Goal: Task Accomplishment & Management: Manage account settings

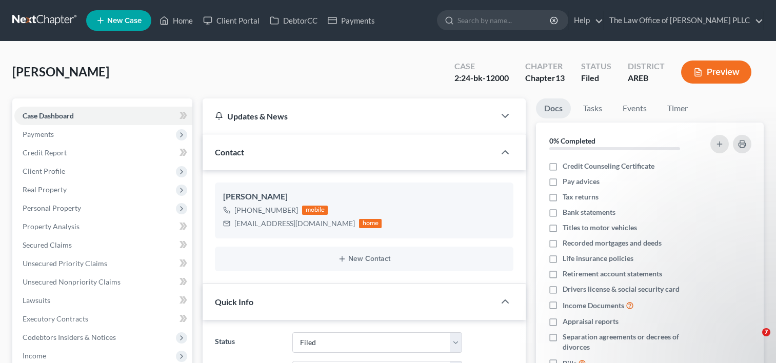
select select "6"
select select "0"
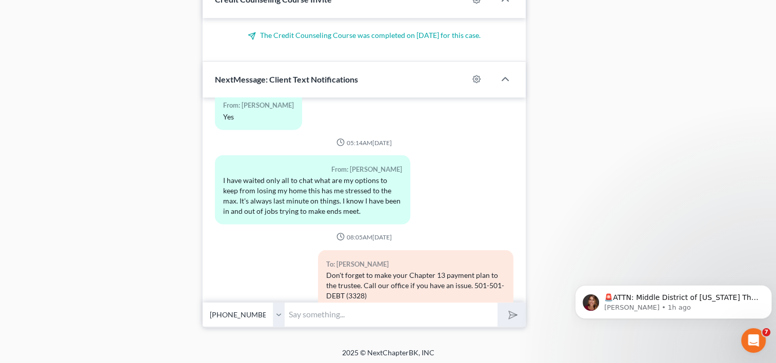
scroll to position [5927, 0]
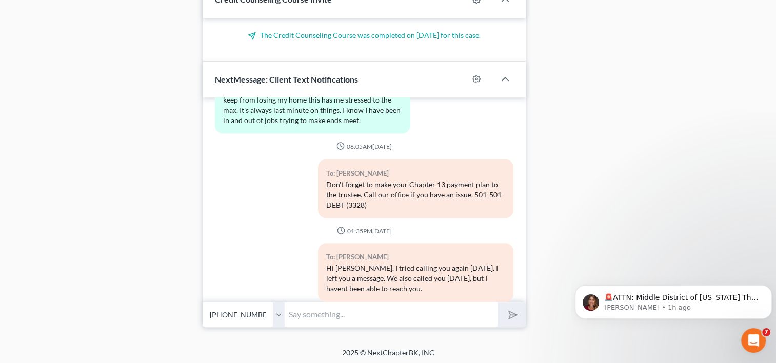
click at [336, 311] on input "text" at bounding box center [391, 314] width 213 height 25
type input "G"
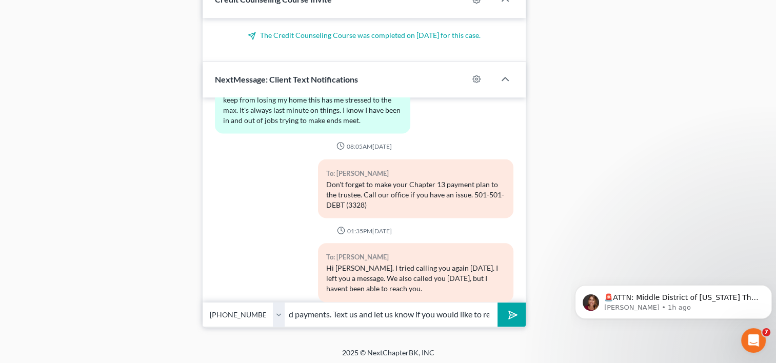
scroll to position [0, 287]
type input "Hello [PERSON_NAME]. The court has dismissed your case because of your missed p…"
click at [497, 302] on button "submit" at bounding box center [511, 314] width 28 height 24
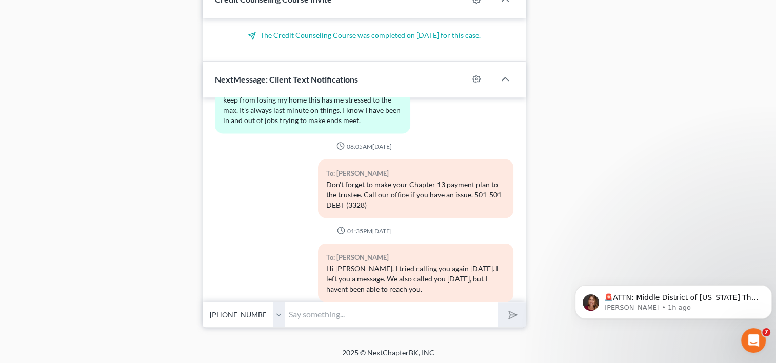
scroll to position [6012, 0]
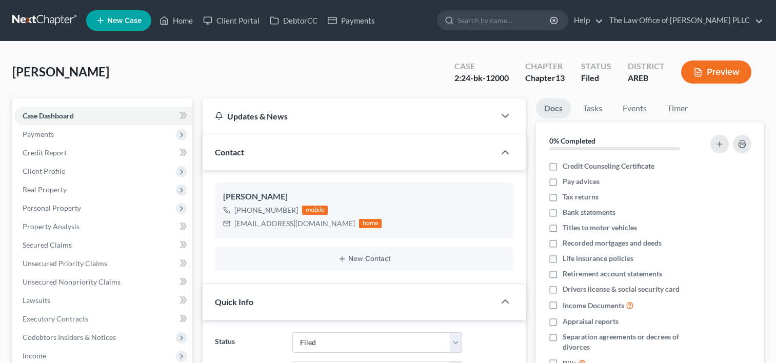
select select "6"
select select "0"
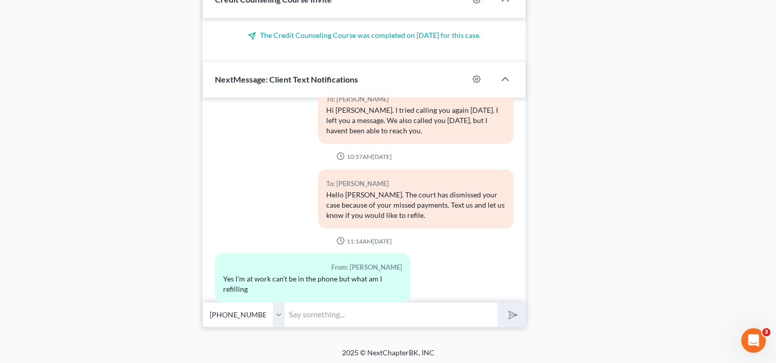
click at [353, 312] on input "text" at bounding box center [391, 314] width 213 height 25
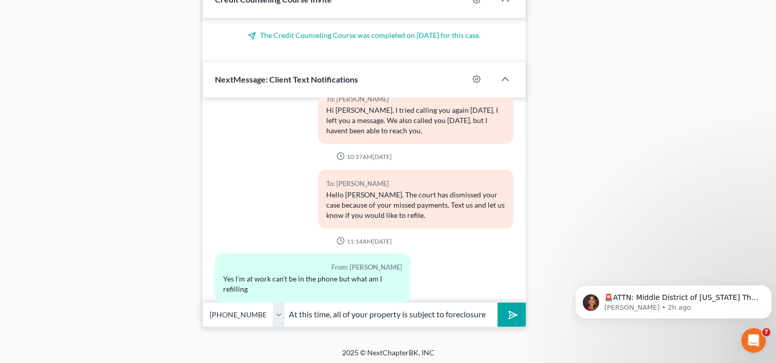
type input "At this time, all of your property is subject to foreclosure"
drag, startPoint x: 860, startPoint y: 573, endPoint x: 604, endPoint y: 306, distance: 370.2
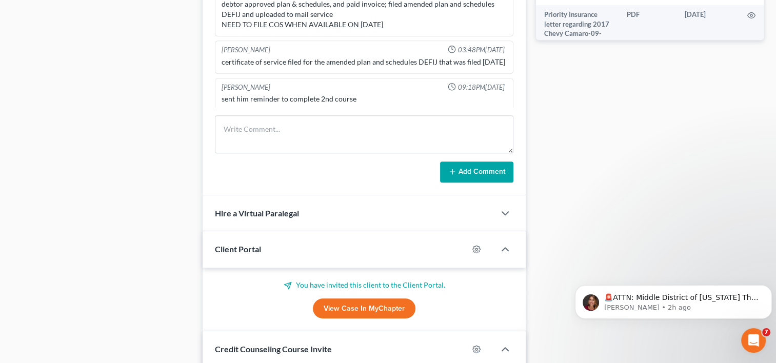
scroll to position [357, 0]
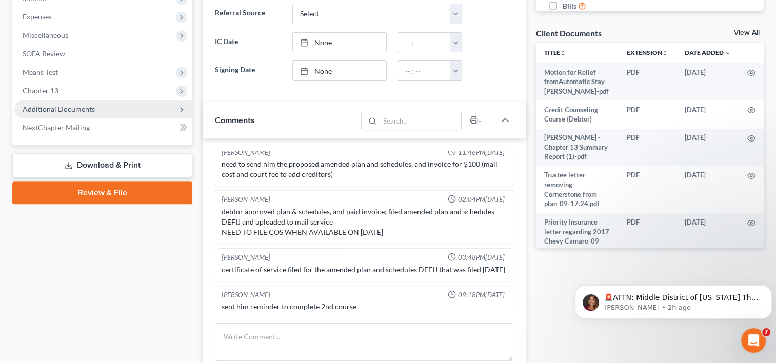
click at [82, 112] on span "Additional Documents" at bounding box center [59, 109] width 72 height 9
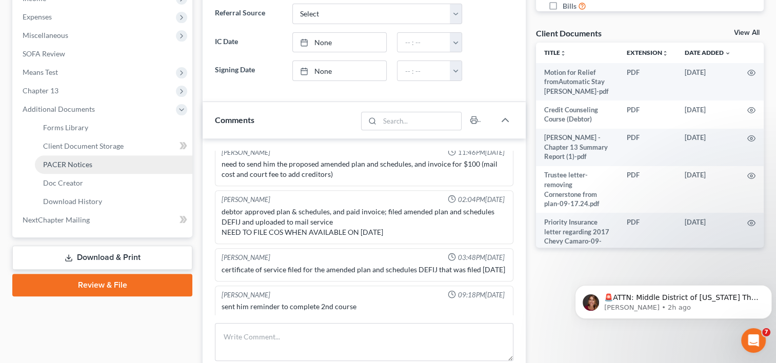
click at [80, 163] on span "PACER Notices" at bounding box center [67, 164] width 49 height 9
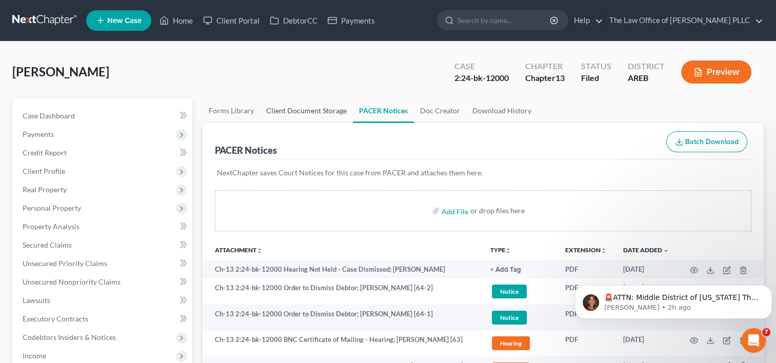
click at [306, 109] on link "Client Document Storage" at bounding box center [306, 110] width 93 height 25
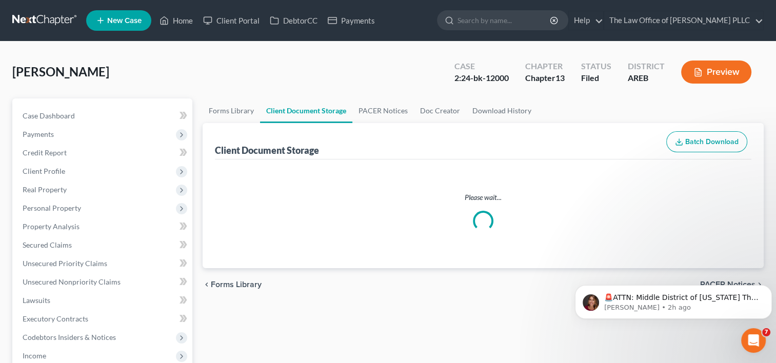
select select "0"
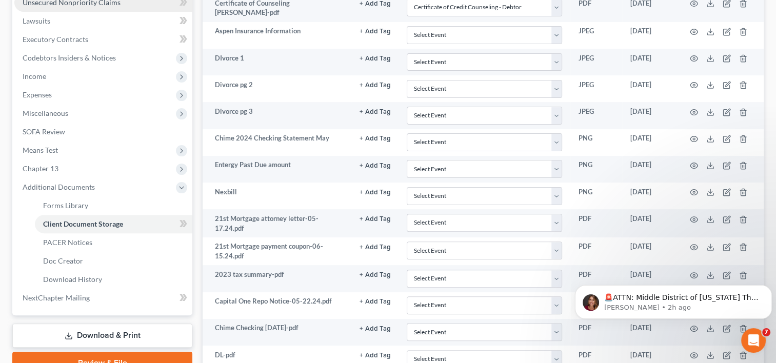
scroll to position [284, 0]
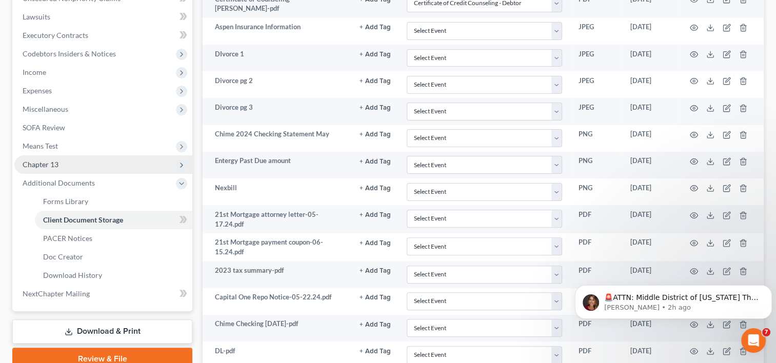
click at [59, 167] on span "Chapter 13" at bounding box center [103, 164] width 178 height 18
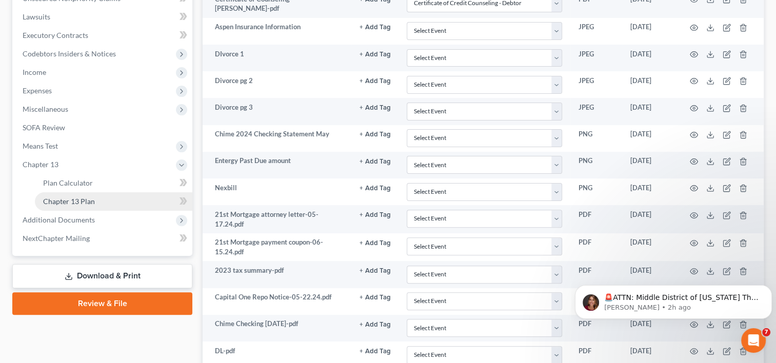
click at [79, 201] on span "Chapter 13 Plan" at bounding box center [69, 201] width 52 height 9
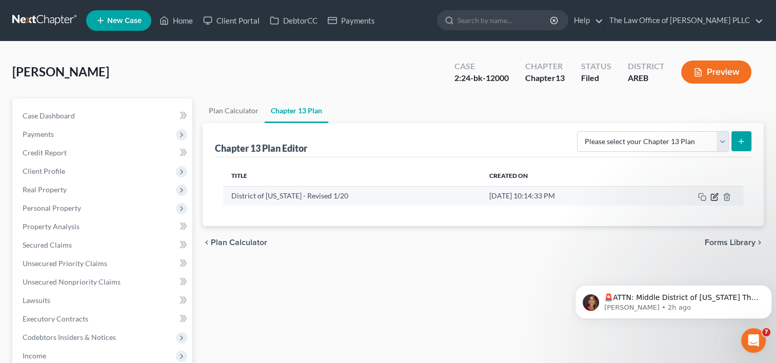
click at [717, 194] on icon "button" at bounding box center [714, 197] width 8 height 8
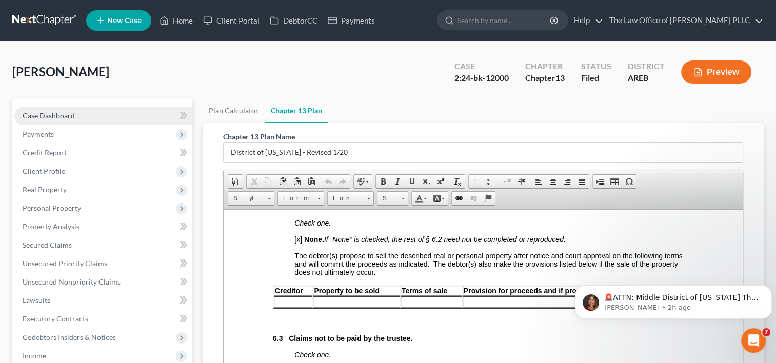
click at [76, 117] on link "Case Dashboard" at bounding box center [103, 116] width 178 height 18
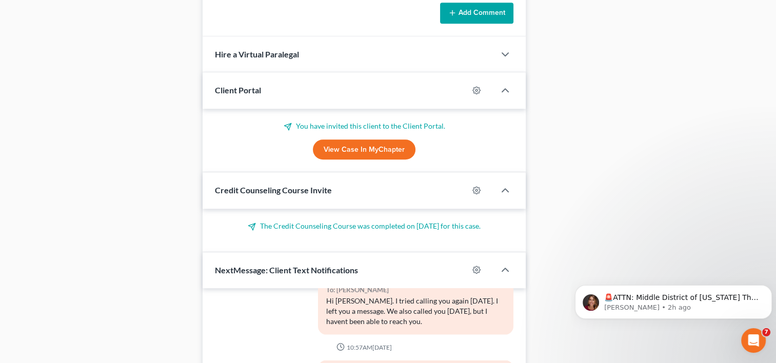
scroll to position [915, 0]
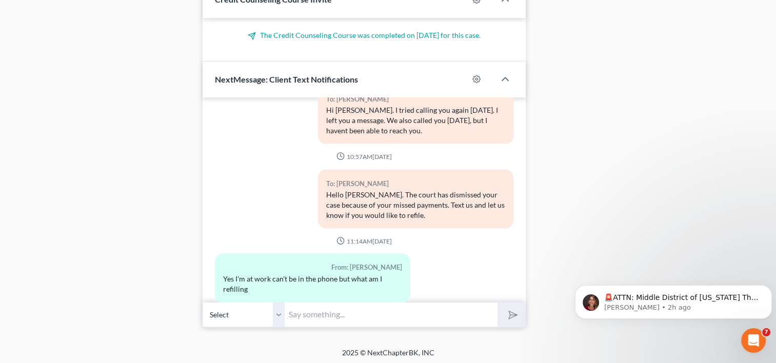
click at [334, 319] on input "text" at bounding box center [391, 314] width 213 height 25
paste input "At this time, all of your property is subject to foreclosure"
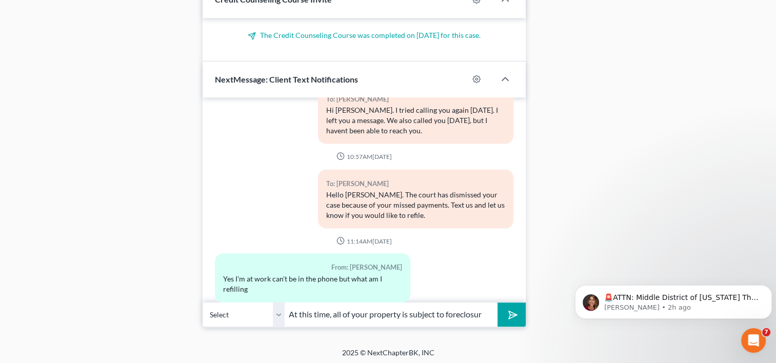
click at [369, 311] on input "At this time, all of your property is subject to foreclosur" at bounding box center [391, 314] width 213 height 25
type input "At this time, all of your property that has past due balances is subject to for…"
click at [510, 314] on icon "submit" at bounding box center [510, 314] width 14 height 14
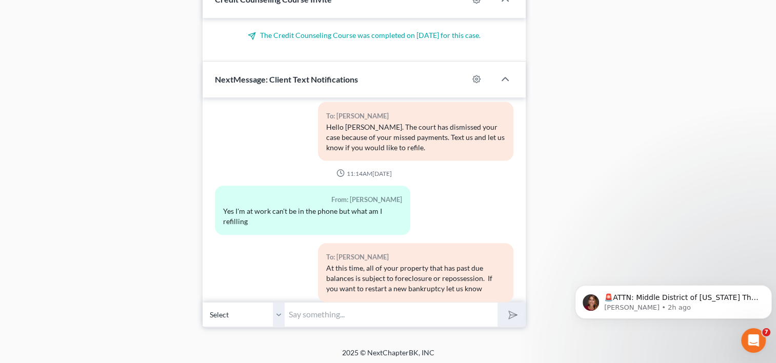
scroll to position [6200, 0]
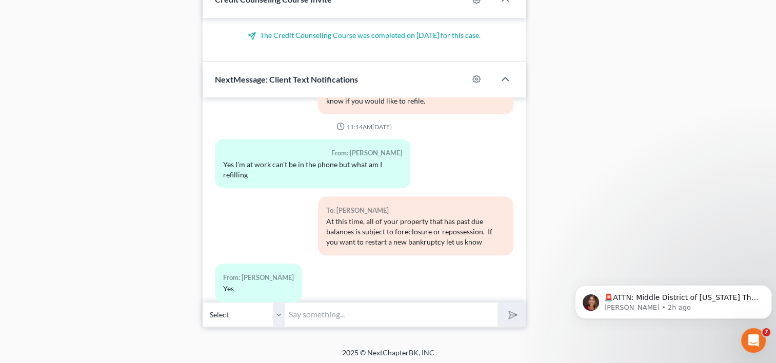
click at [324, 309] on input "text" at bounding box center [391, 314] width 213 height 25
type input "Call the office [DATE]"
click at [497, 302] on button "submit" at bounding box center [511, 314] width 28 height 24
